Goal: Check status: Check status

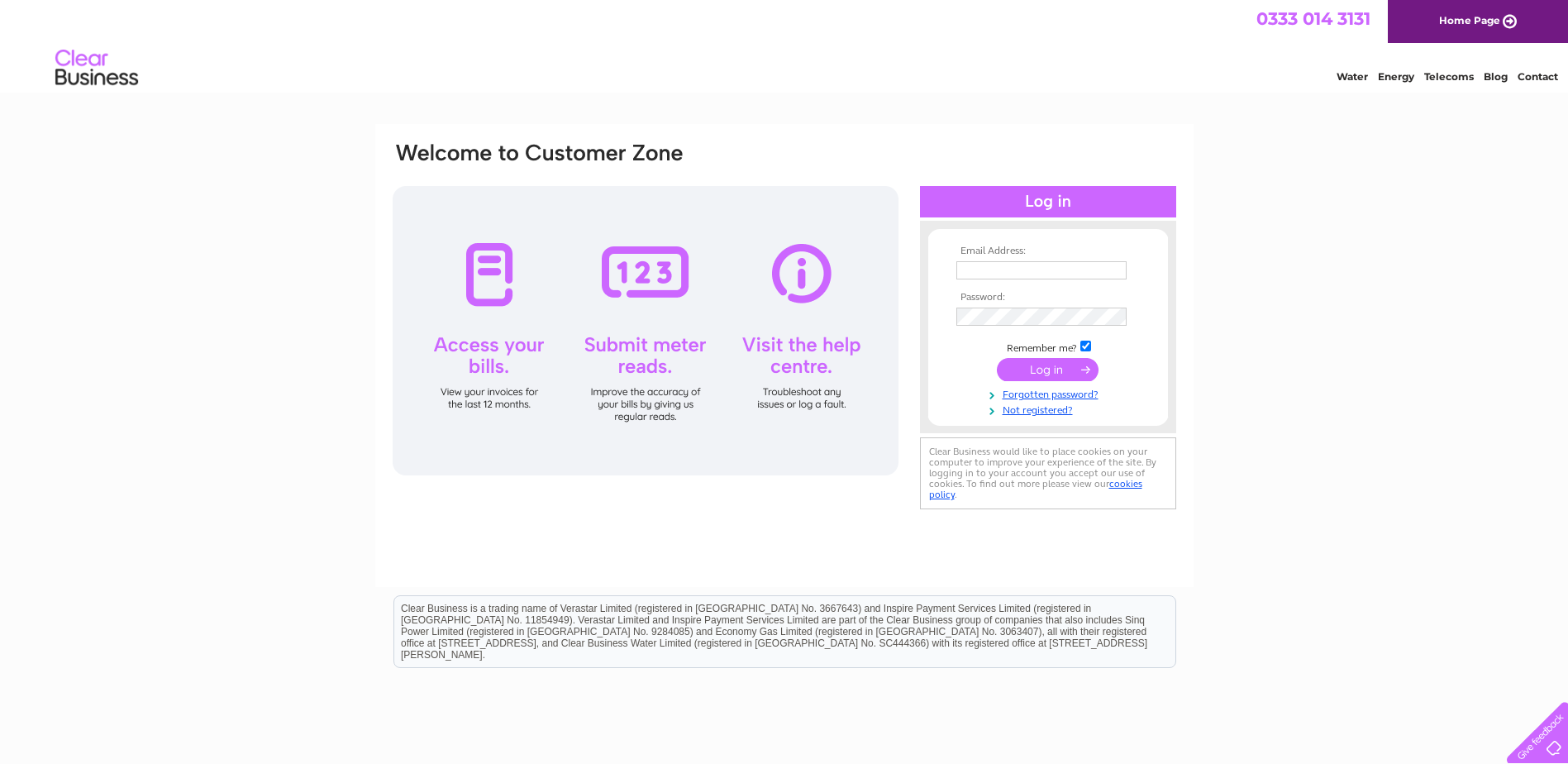
type input "[PERSON_NAME][EMAIL_ADDRESS][DOMAIN_NAME]"
click at [1047, 367] on input "submit" at bounding box center [1047, 370] width 102 height 23
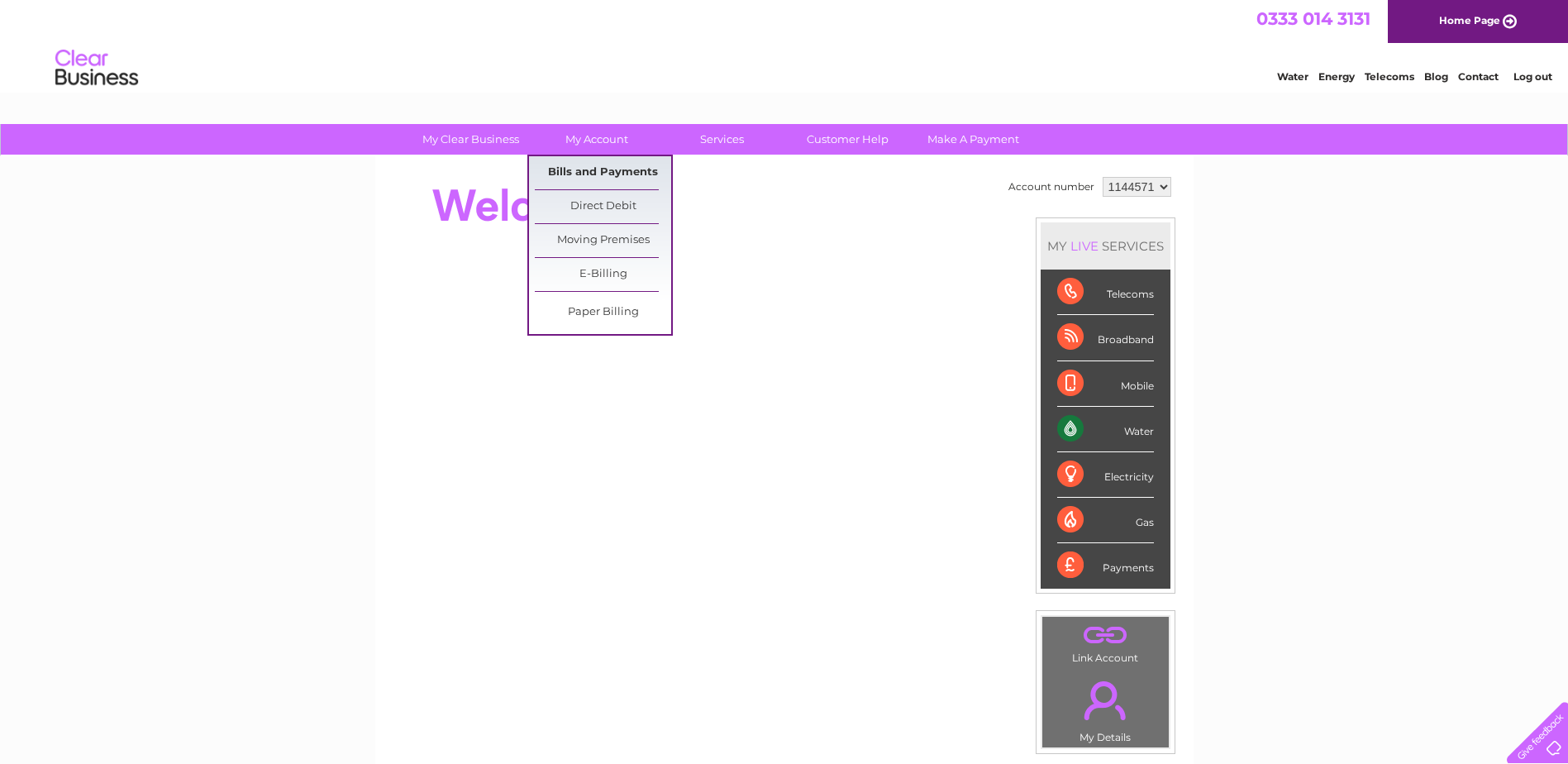
click at [598, 173] on link "Bills and Payments" at bounding box center [602, 173] width 136 height 33
